Goal: Task Accomplishment & Management: Manage account settings

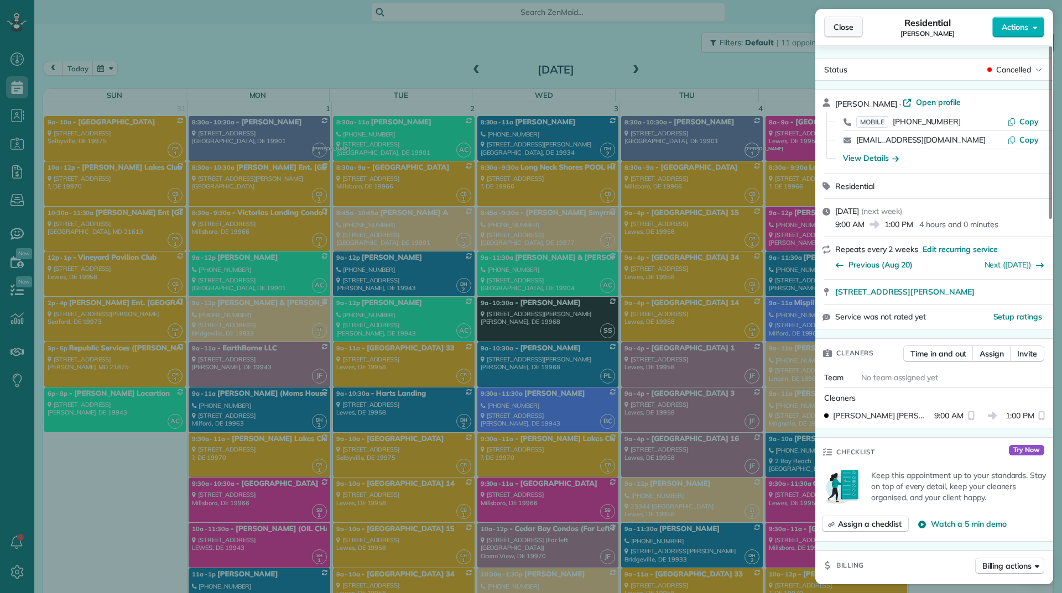
click at [842, 20] on button "Close" at bounding box center [843, 27] width 39 height 21
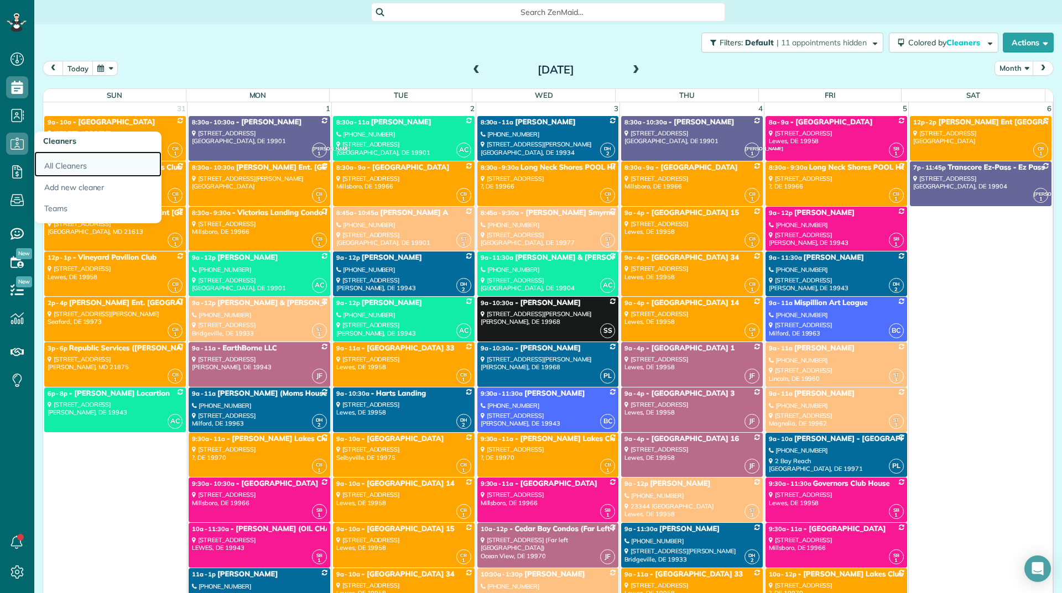
click at [43, 157] on link "All Cleaners" at bounding box center [97, 163] width 127 height 25
